Goal: Information Seeking & Learning: Learn about a topic

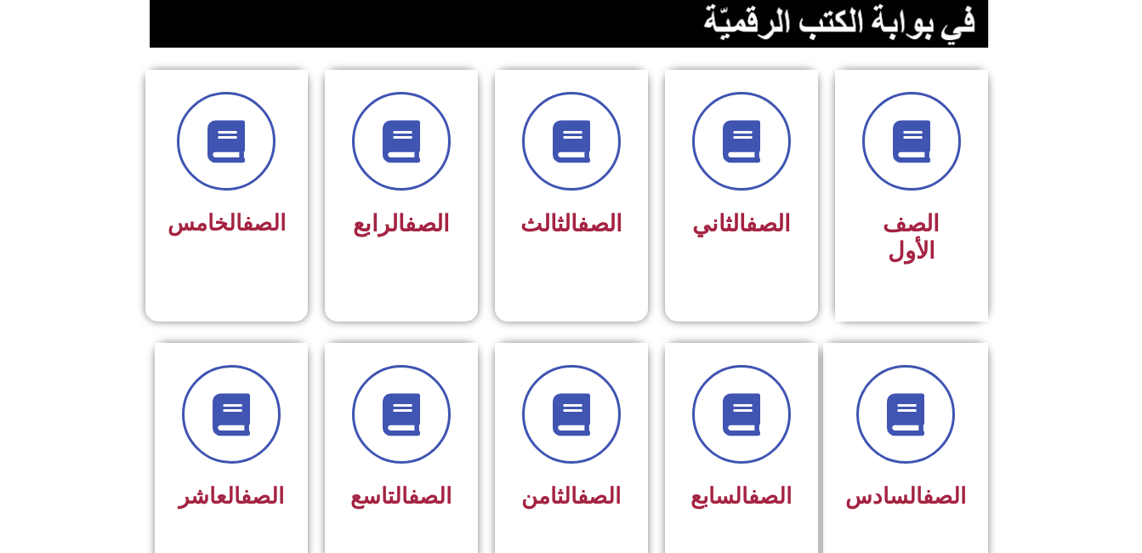
scroll to position [410, 0]
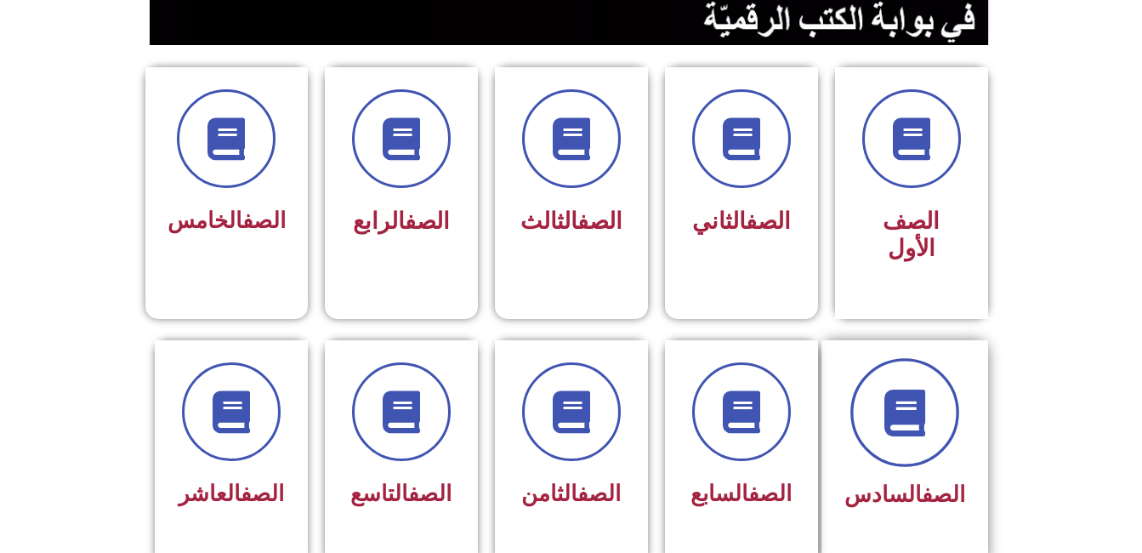
click at [905, 389] on icon at bounding box center [904, 412] width 47 height 47
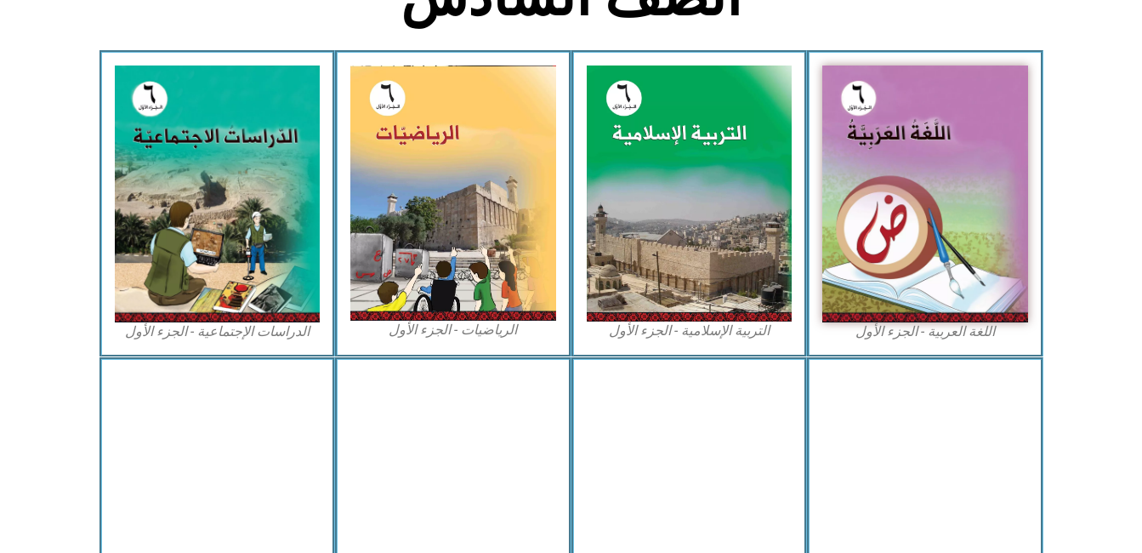
scroll to position [492, 0]
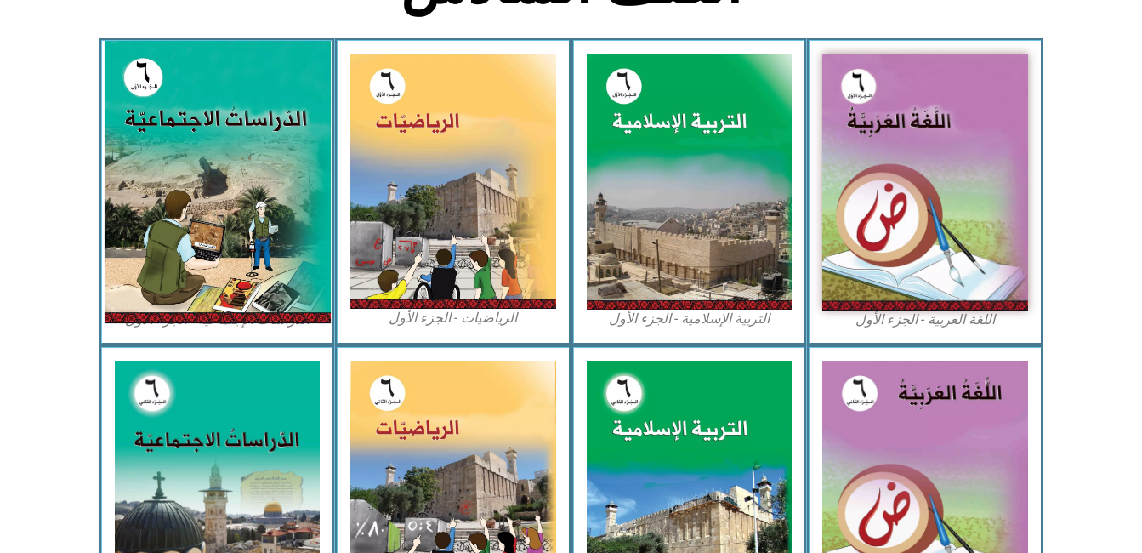
click at [213, 268] on img at bounding box center [217, 182] width 226 height 282
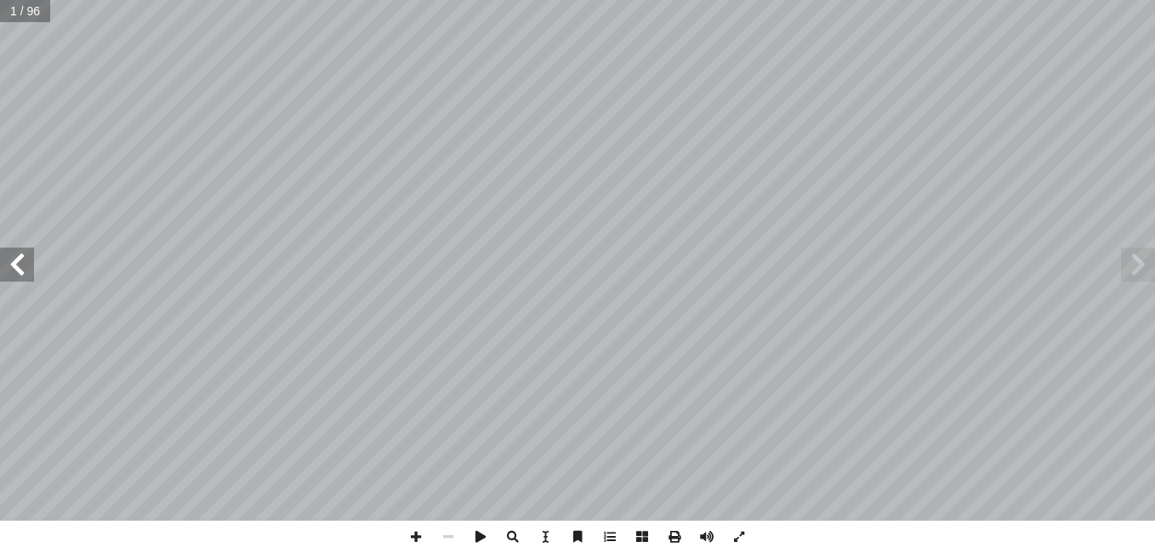
click at [15, 267] on span at bounding box center [17, 264] width 34 height 34
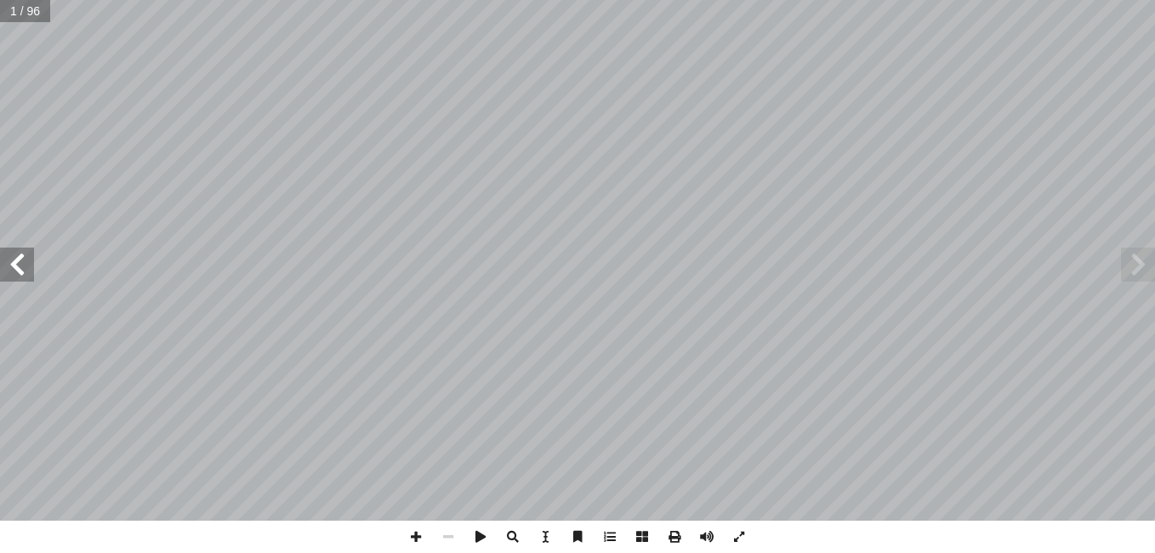
click at [15, 267] on span at bounding box center [17, 264] width 34 height 34
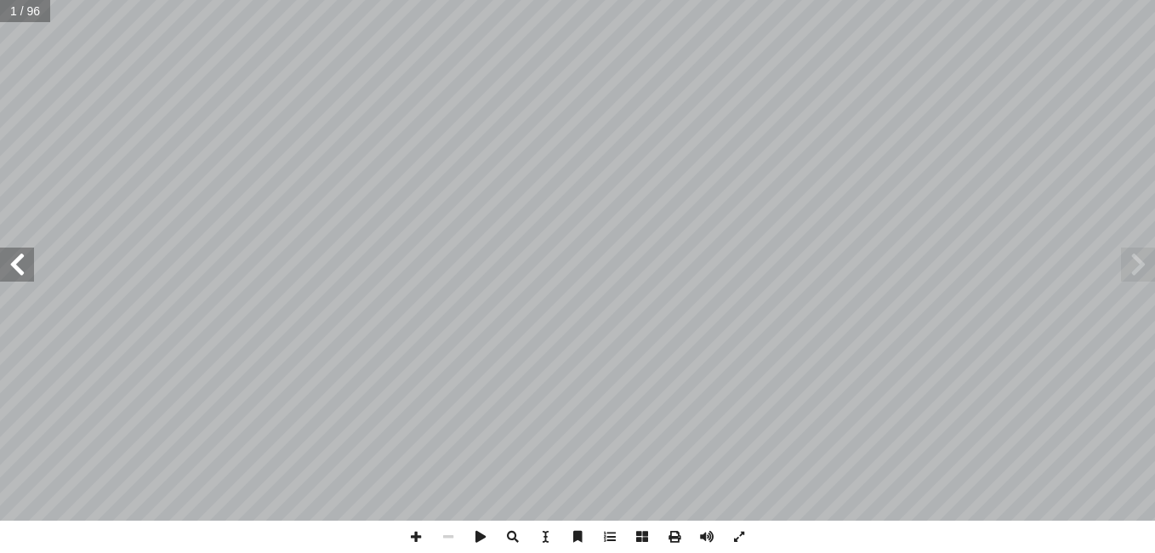
click at [15, 267] on span at bounding box center [17, 264] width 34 height 34
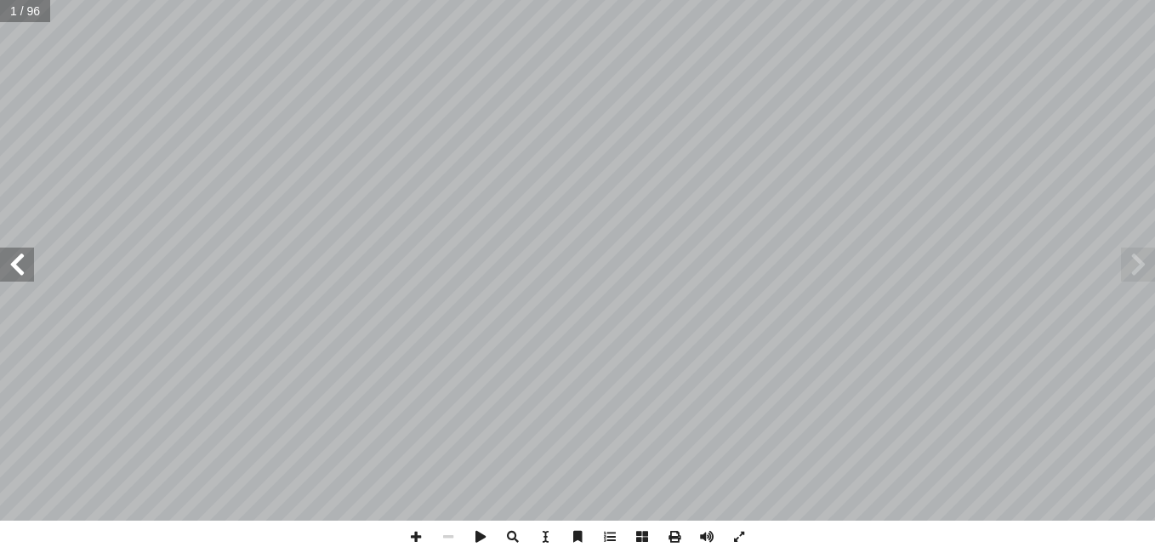
click at [15, 267] on span at bounding box center [17, 264] width 34 height 34
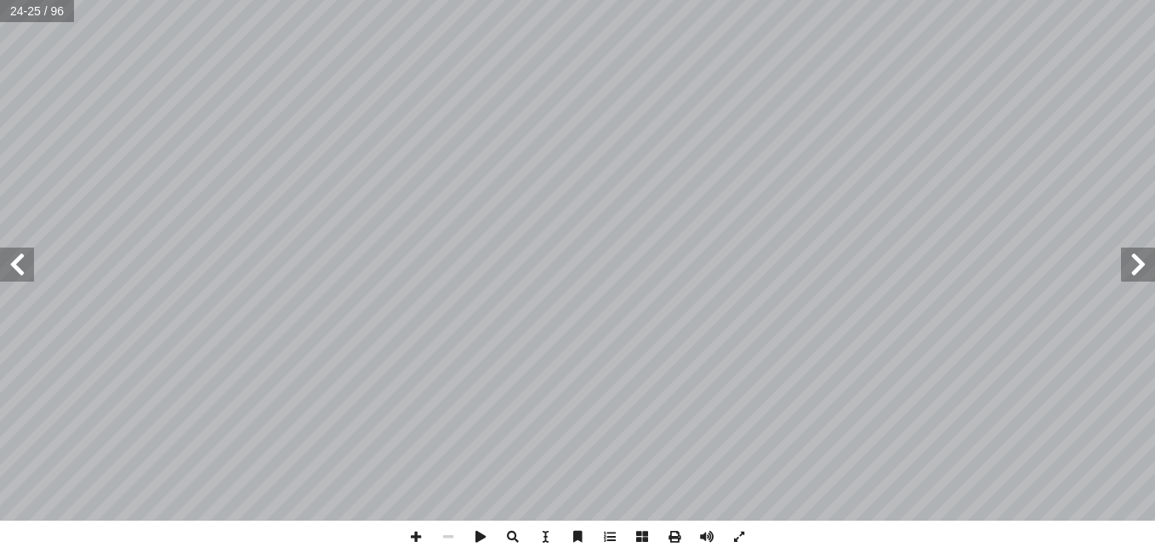
click at [15, 267] on span at bounding box center [17, 264] width 34 height 34
click at [413, 537] on span at bounding box center [416, 536] width 32 height 32
click at [407, 532] on span at bounding box center [416, 536] width 32 height 32
click at [445, 538] on span at bounding box center [448, 536] width 32 height 32
click at [410, 537] on span at bounding box center [416, 536] width 32 height 32
